Goal: Check status

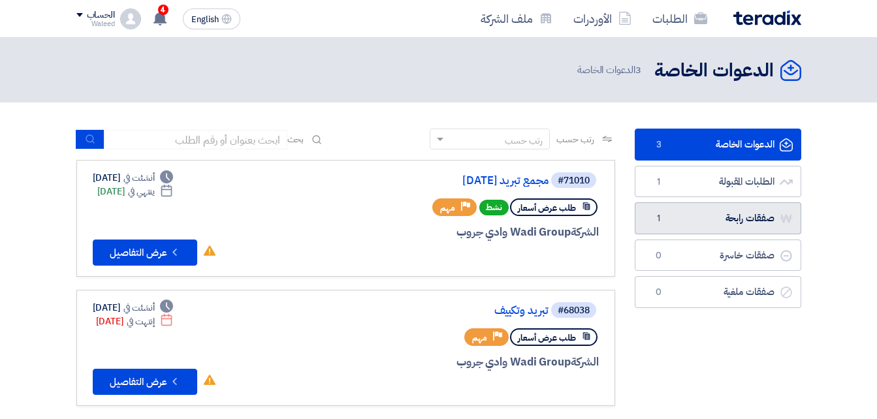
click at [724, 217] on link "صفقات رابحة صفقات رابحة 1" at bounding box center [718, 218] width 166 height 32
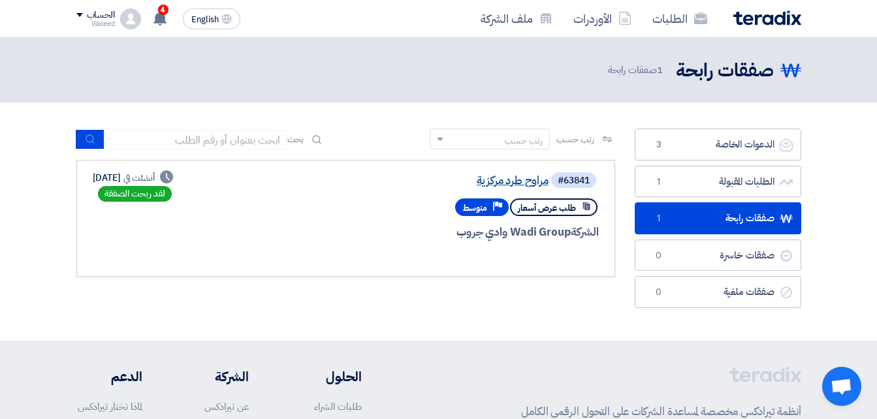
click at [506, 180] on link "مراوح طرد مركزية" at bounding box center [417, 181] width 261 height 12
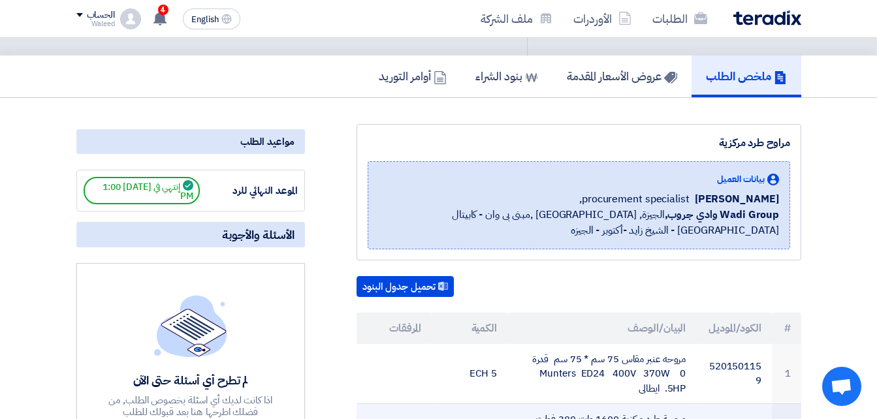
scroll to position [65, 0]
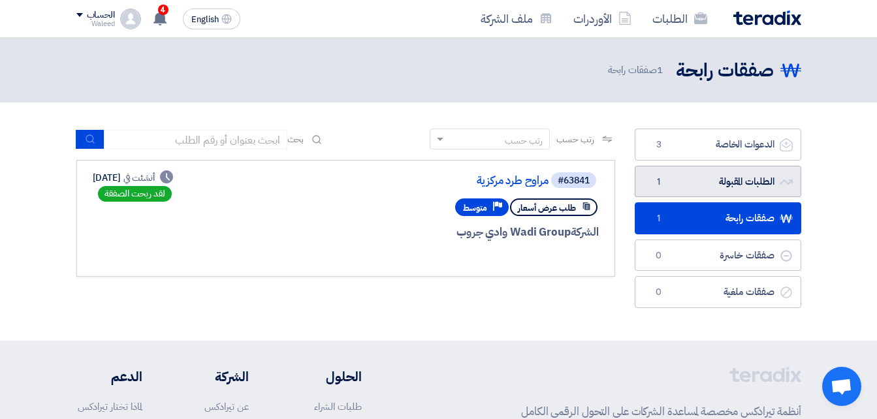
click at [702, 180] on link "الطلبات المقبولة الطلبات المقبولة 1" at bounding box center [718, 182] width 166 height 32
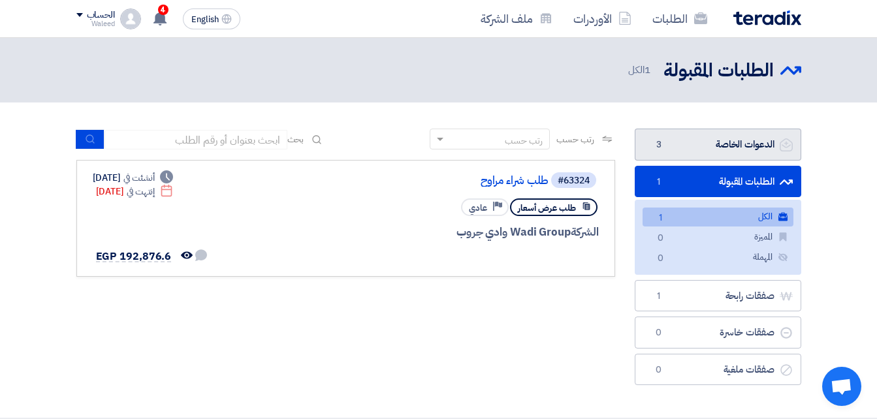
click at [664, 149] on span "3" at bounding box center [659, 144] width 16 height 13
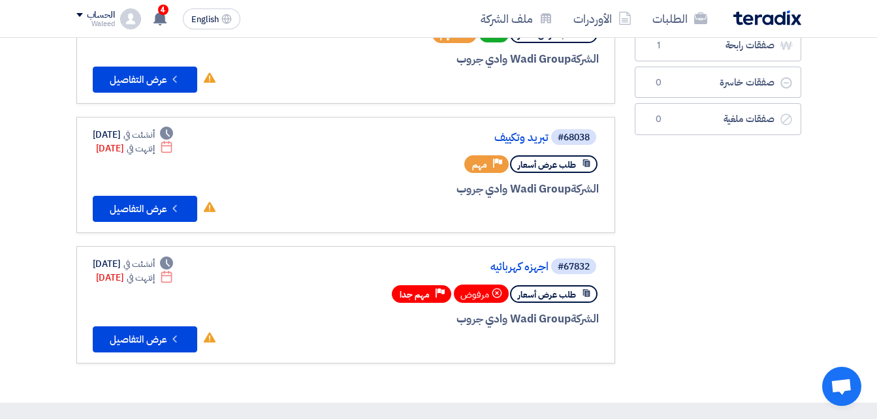
scroll to position [196, 0]
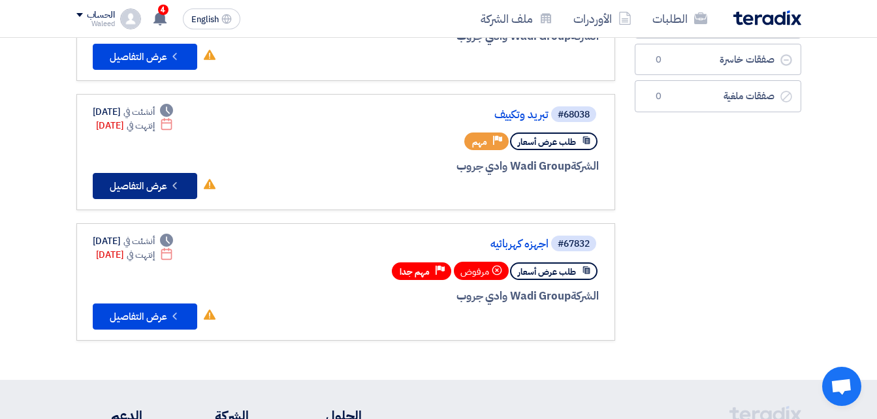
click at [142, 179] on button "Check details عرض التفاصيل" at bounding box center [145, 186] width 104 height 26
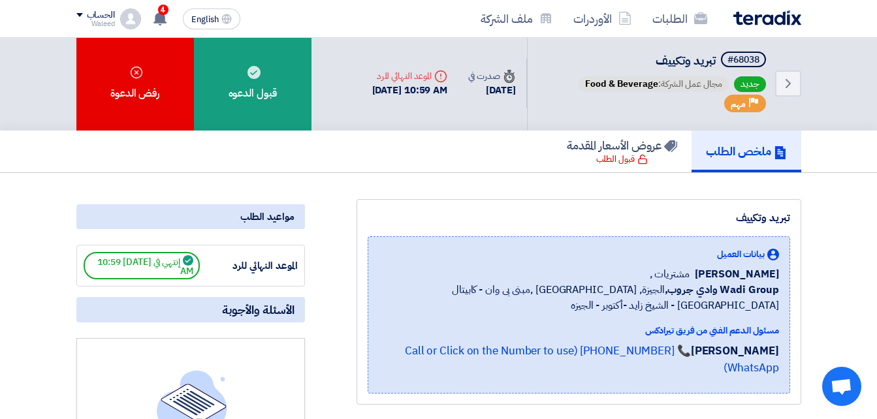
scroll to position [0, 0]
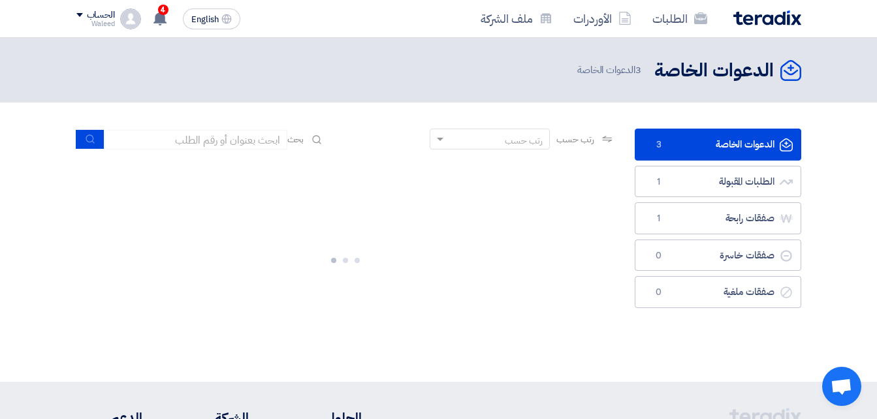
click at [693, 144] on link "الدعوات الخاصة الدعوات الخاصة 3" at bounding box center [718, 145] width 166 height 32
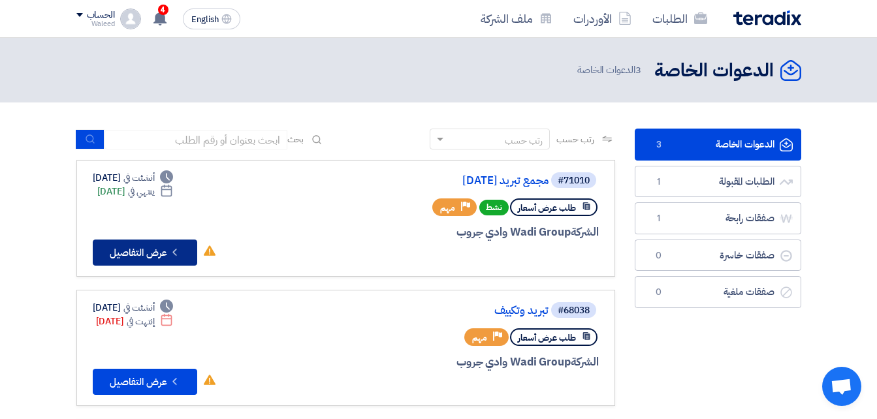
click at [143, 253] on button "Check details عرض التفاصيل" at bounding box center [145, 253] width 104 height 26
